Goal: Information Seeking & Learning: Learn about a topic

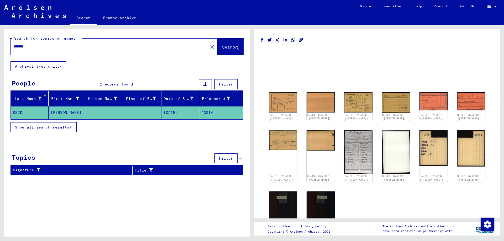
click at [280, 100] on img at bounding box center [283, 102] width 28 height 20
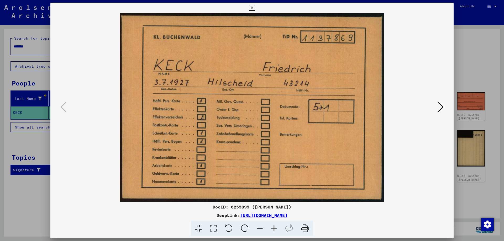
click at [441, 108] on icon at bounding box center [440, 107] width 6 height 13
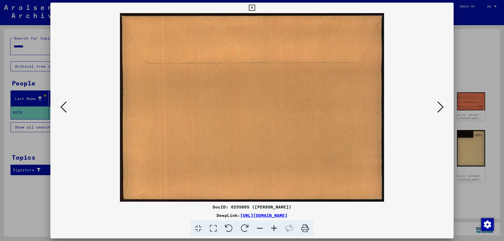
click at [441, 108] on icon at bounding box center [440, 107] width 6 height 13
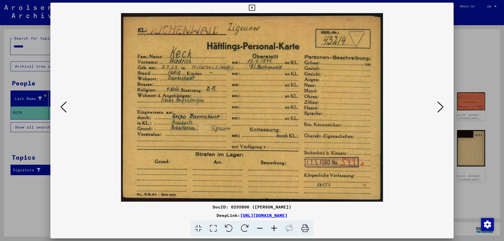
click at [441, 108] on icon at bounding box center [440, 107] width 6 height 13
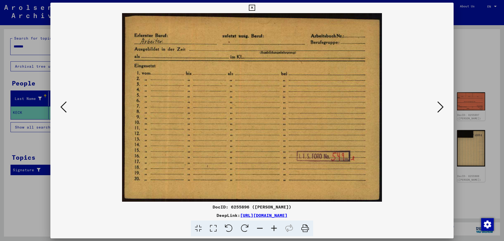
click at [441, 108] on icon at bounding box center [440, 107] width 6 height 13
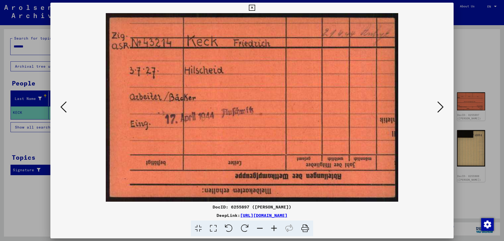
click at [441, 108] on icon at bounding box center [440, 107] width 6 height 13
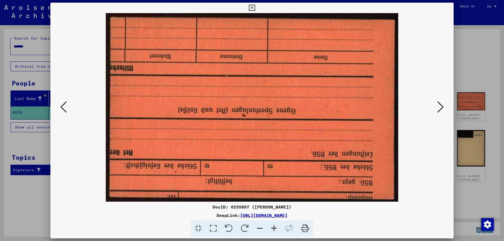
click at [441, 108] on icon at bounding box center [440, 107] width 6 height 13
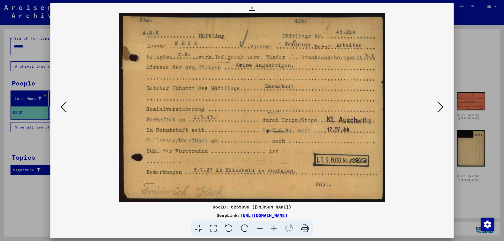
click at [441, 108] on icon at bounding box center [440, 107] width 6 height 13
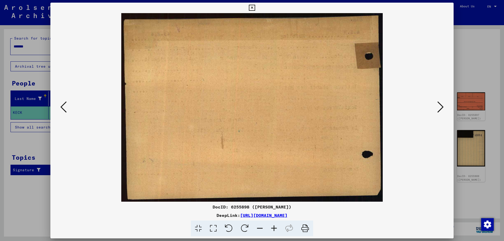
click at [441, 108] on icon at bounding box center [440, 107] width 6 height 13
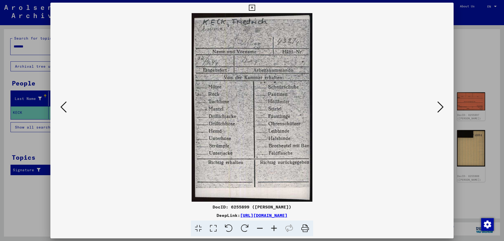
click at [441, 108] on icon at bounding box center [440, 107] width 6 height 13
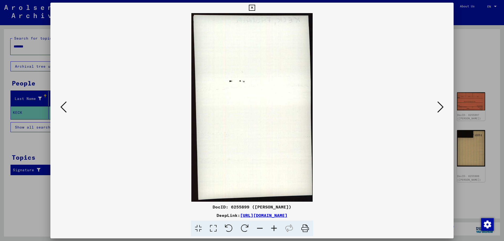
click at [441, 108] on icon at bounding box center [440, 107] width 6 height 13
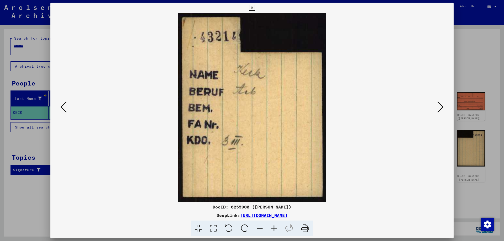
click at [441, 108] on icon at bounding box center [440, 107] width 6 height 13
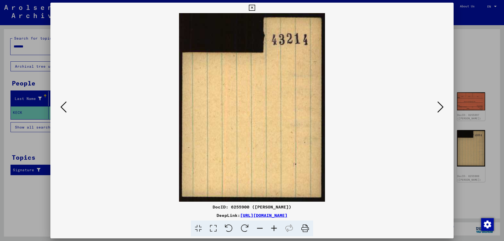
click at [441, 108] on icon at bounding box center [440, 107] width 6 height 13
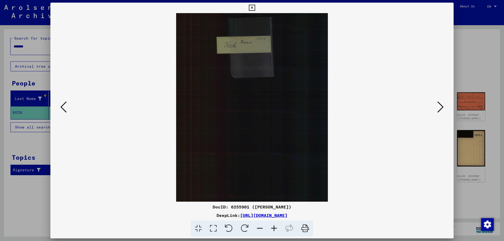
click at [441, 108] on icon at bounding box center [440, 107] width 6 height 13
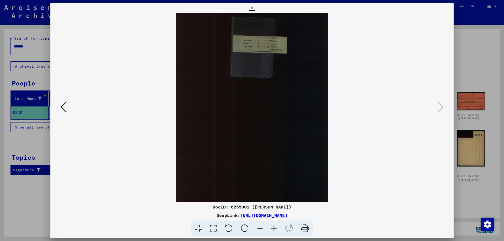
click at [255, 7] on icon at bounding box center [252, 8] width 6 height 6
